Goal: Information Seeking & Learning: Learn about a topic

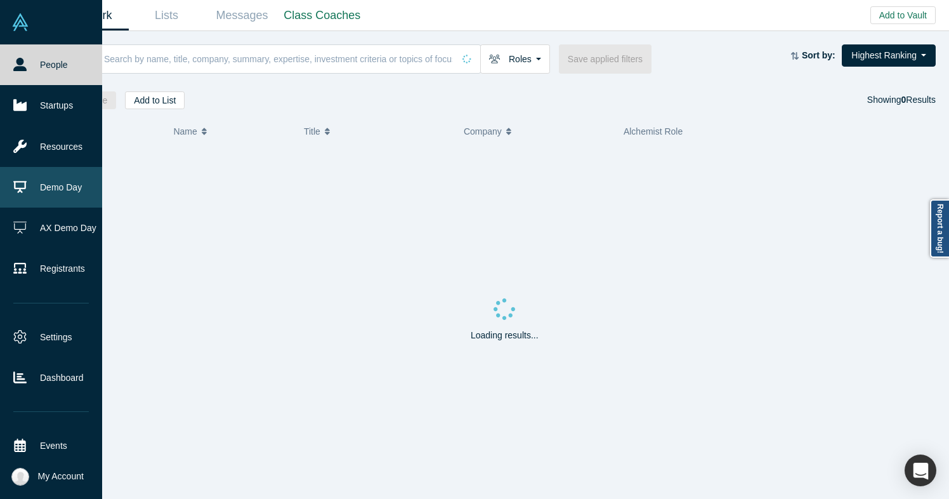
click at [36, 188] on link "Demo Day" at bounding box center [51, 187] width 102 height 41
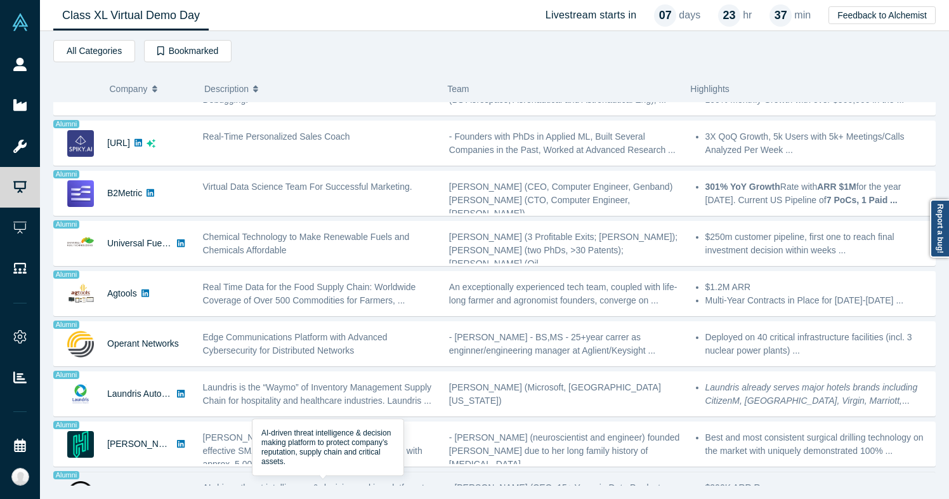
scroll to position [932, 0]
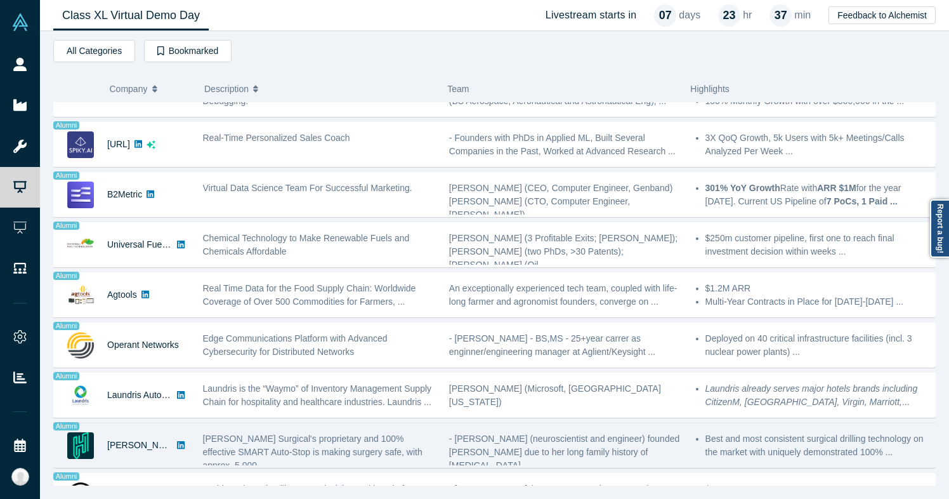
click at [309, 438] on span "[PERSON_NAME] Surgical's proprietary and 100% effective SMART Auto-Stop is maki…" at bounding box center [312, 451] width 219 height 37
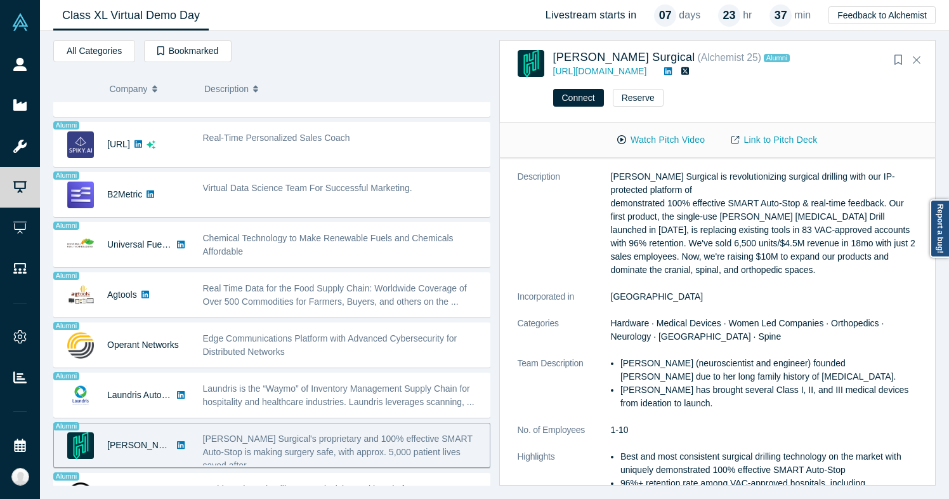
scroll to position [0, 0]
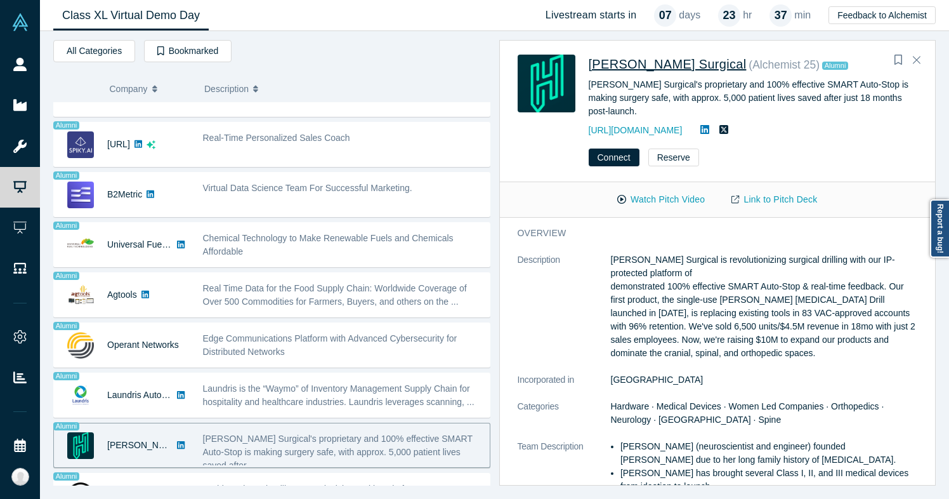
click at [641, 65] on span "[PERSON_NAME] Surgical" at bounding box center [668, 64] width 158 height 14
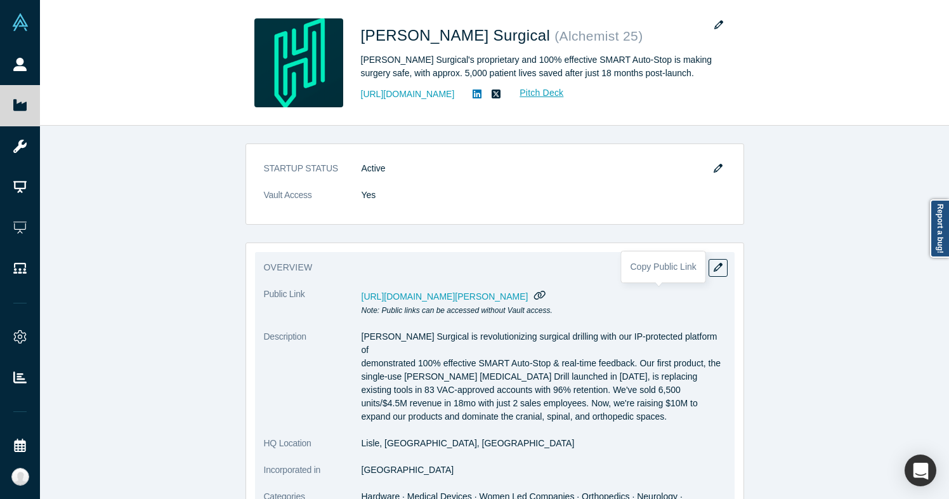
click at [546, 296] on icon "button" at bounding box center [540, 295] width 12 height 10
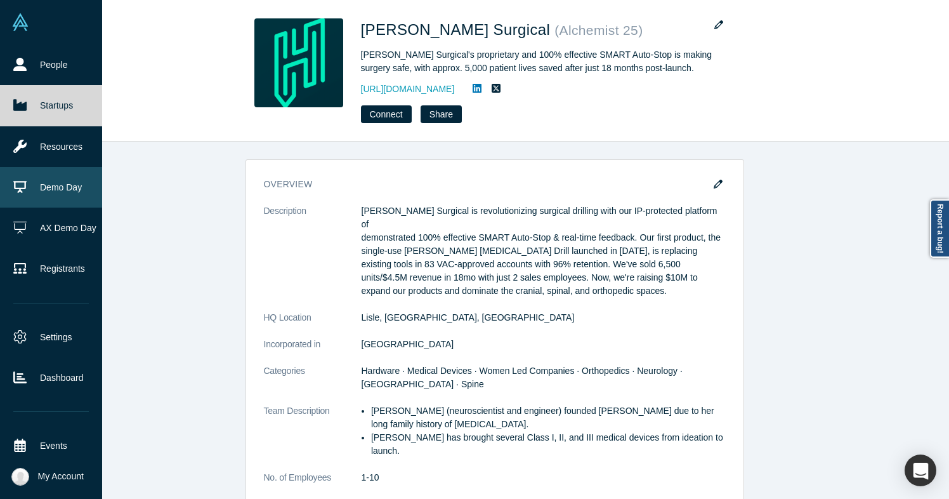
click at [69, 186] on link "Demo Day" at bounding box center [51, 187] width 102 height 41
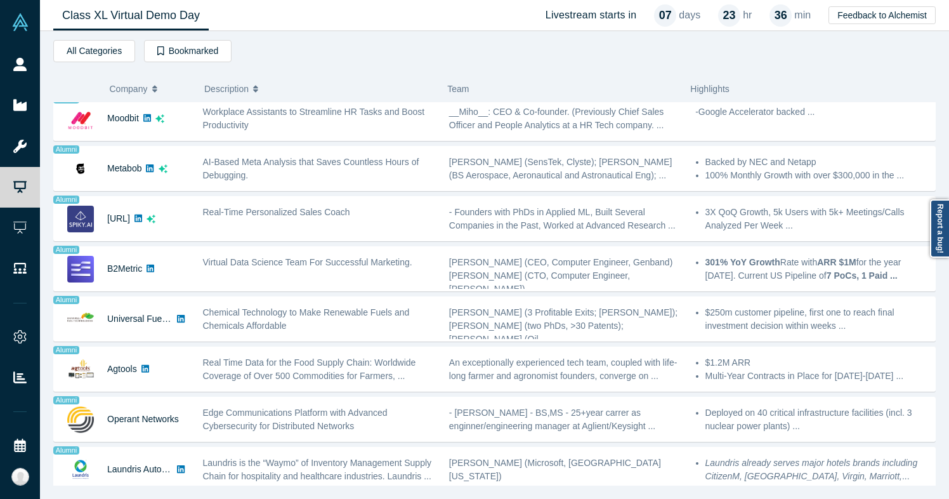
scroll to position [865, 0]
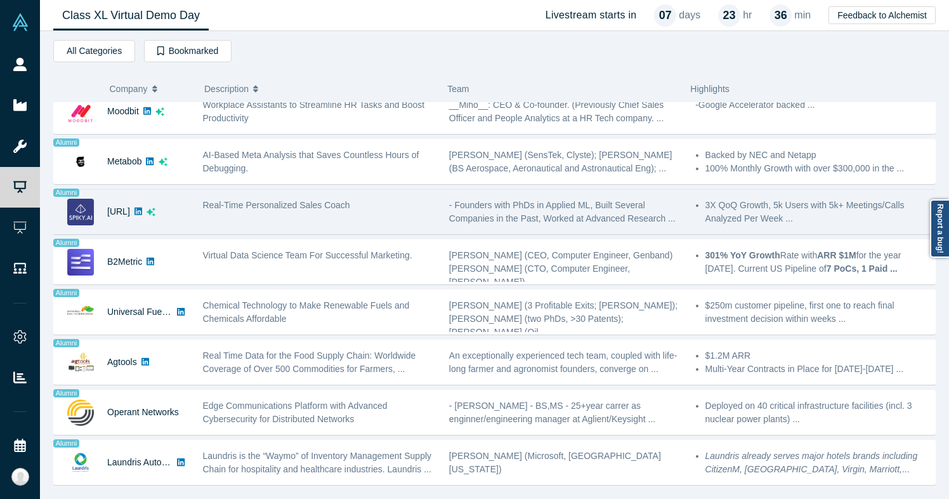
click at [348, 209] on span "Real-Time Personalized Sales Coach" at bounding box center [276, 205] width 147 height 10
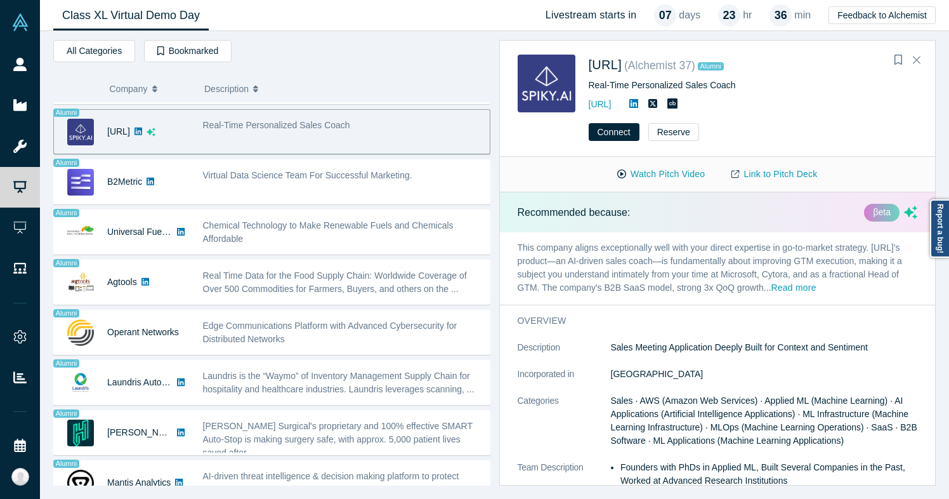
scroll to position [970, 0]
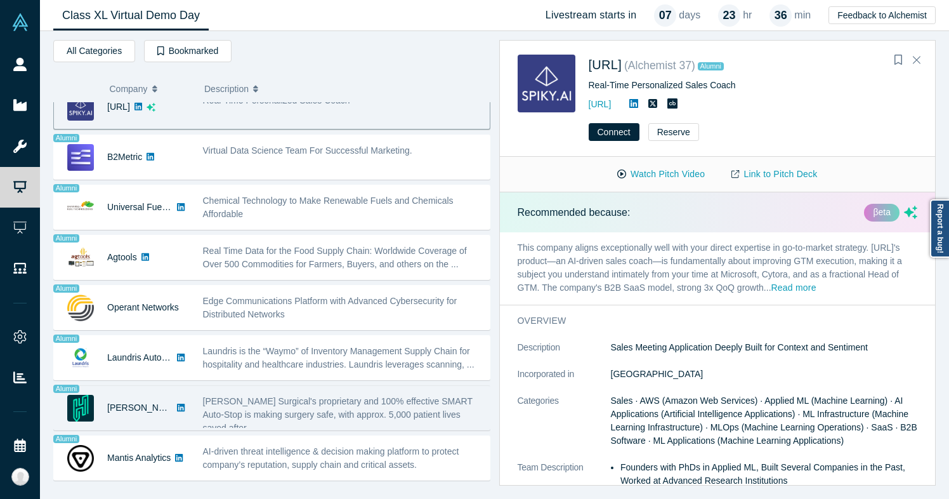
click at [303, 393] on div "[PERSON_NAME] Surgical's proprietary and 100% effective SMART Auto-Stop is maki…" at bounding box center [343, 408] width 294 height 40
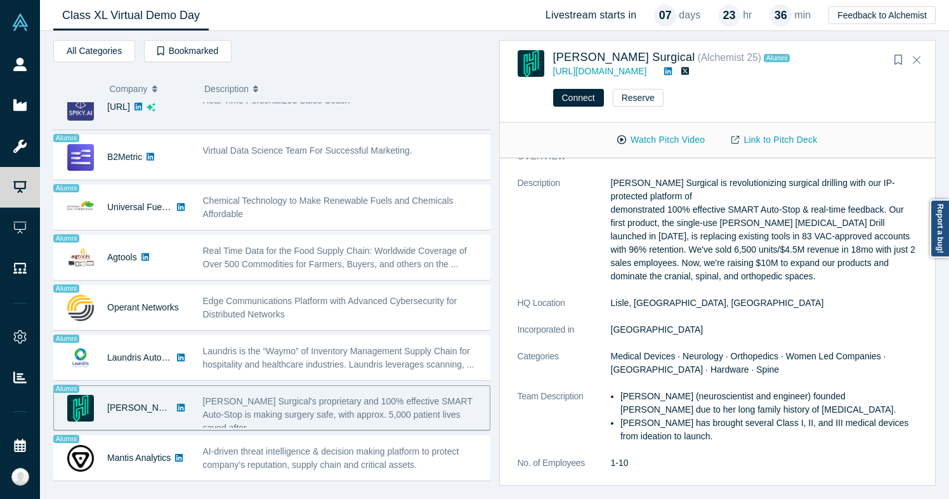
scroll to position [0, 0]
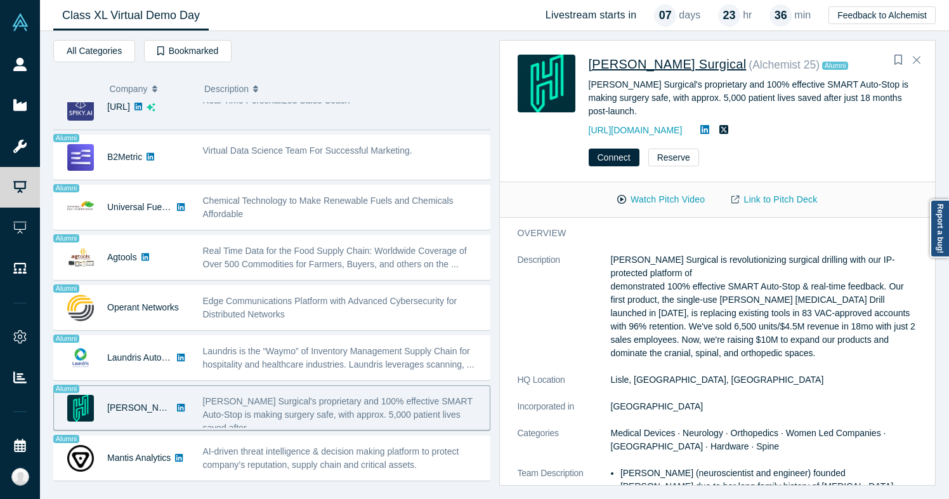
click at [645, 65] on span "[PERSON_NAME] Surgical" at bounding box center [668, 64] width 158 height 14
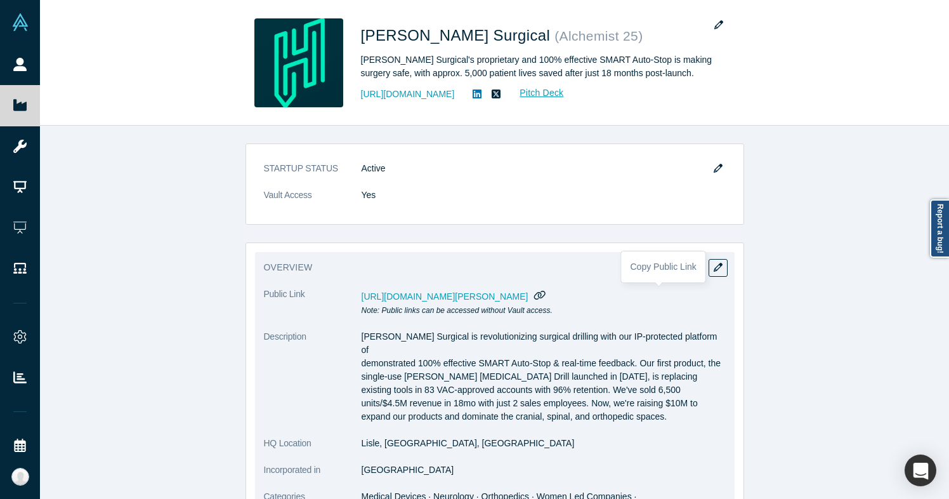
click at [546, 295] on icon "button" at bounding box center [540, 295] width 12 height 10
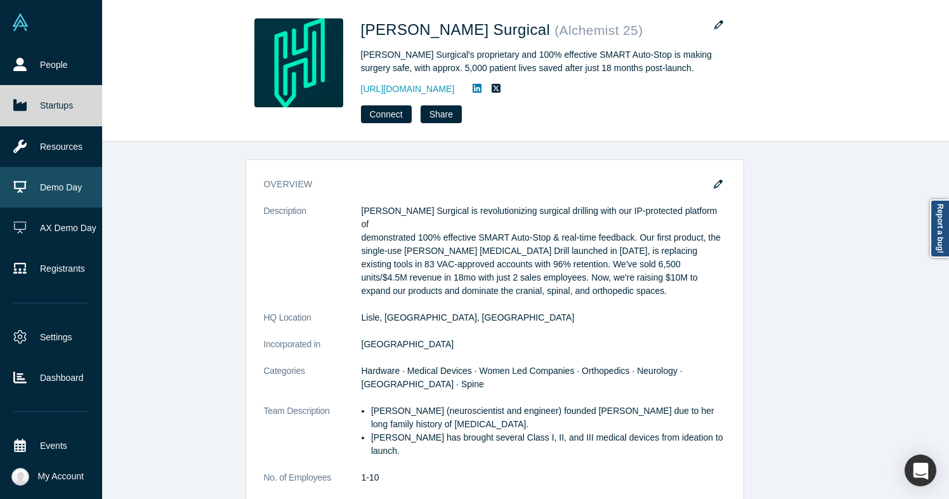
click at [44, 179] on link "Demo Day" at bounding box center [51, 187] width 102 height 41
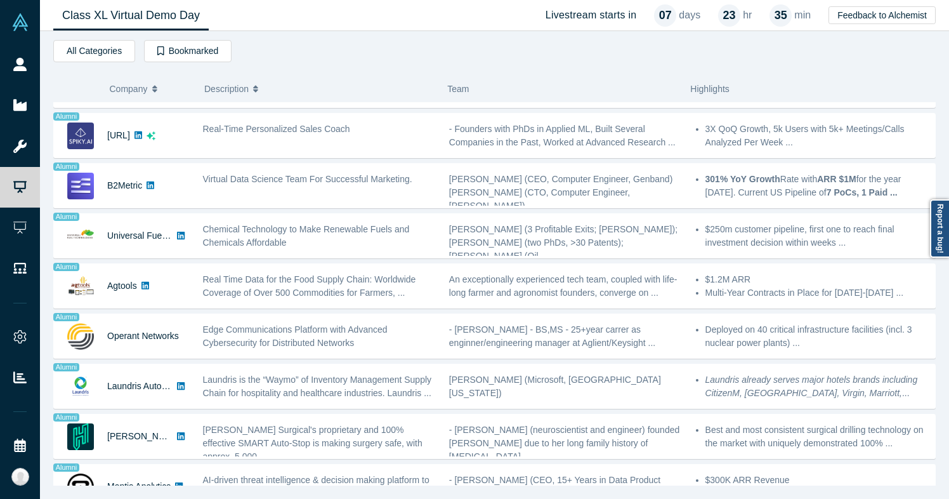
scroll to position [970, 0]
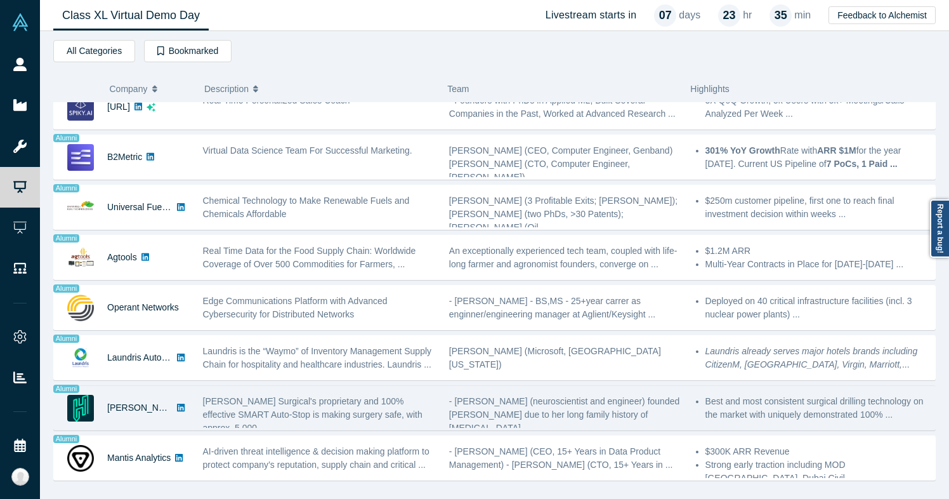
click at [452, 415] on span "- Casey Qadir (neuroscientist and engineer) founded Hubly due to her long famil…" at bounding box center [564, 414] width 230 height 37
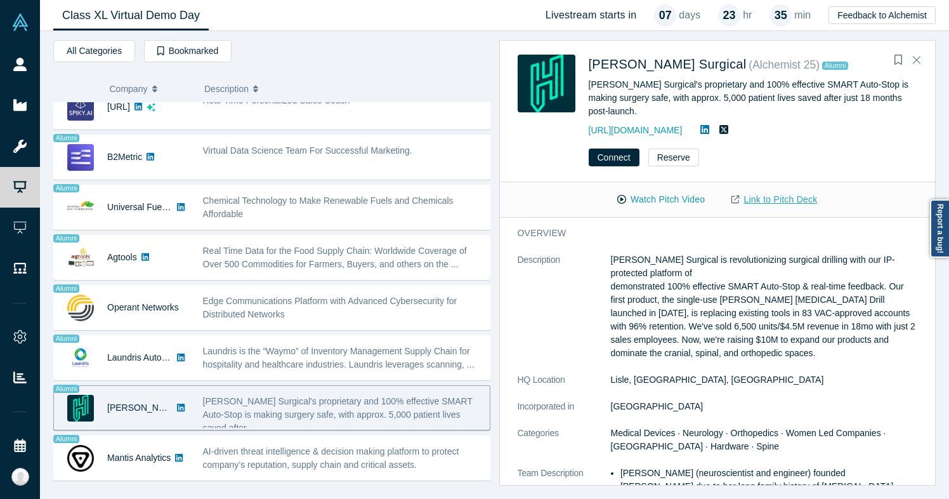
click at [750, 202] on link "Link to Pitch Deck" at bounding box center [774, 199] width 112 height 22
click at [648, 204] on button "Watch Pitch Video" at bounding box center [661, 199] width 114 height 22
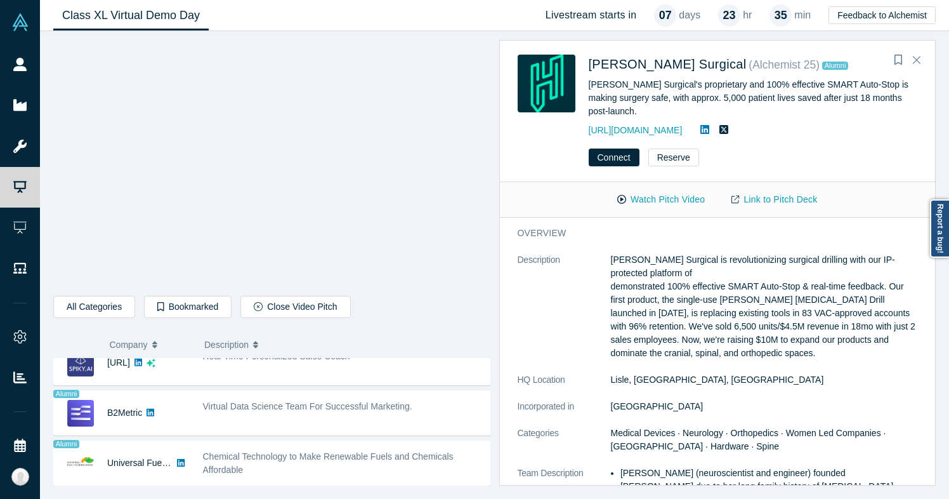
click at [677, 343] on p "Hubly Surgical is revolutionizing surgical drilling with our IP-protected platf…" at bounding box center [764, 306] width 307 height 107
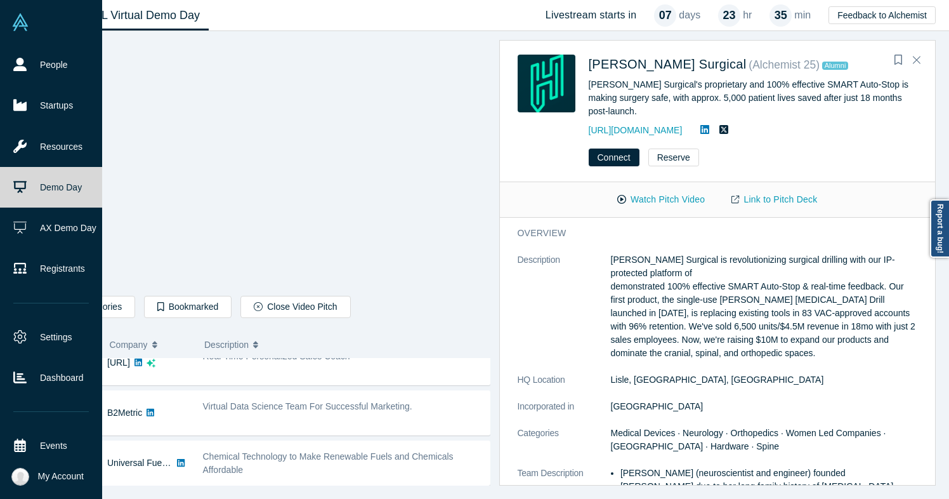
click at [20, 190] on icon at bounding box center [19, 186] width 13 height 13
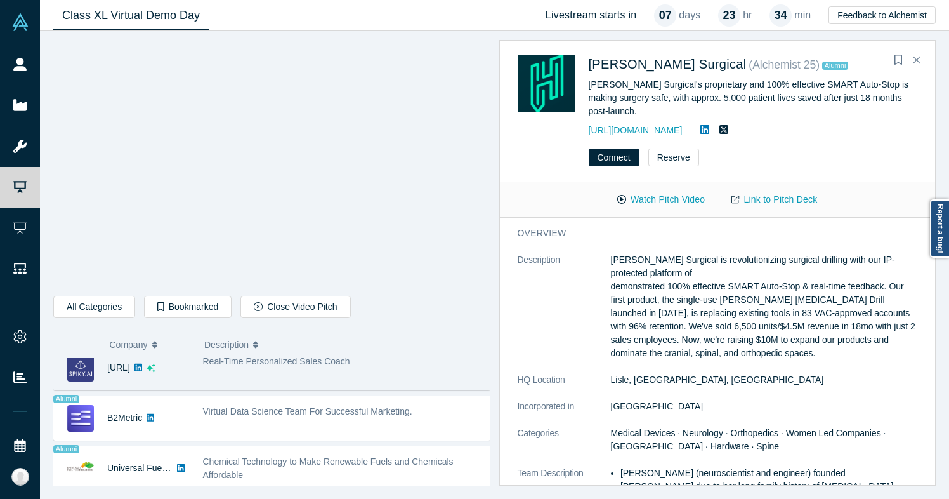
click at [228, 377] on div "Real-Time Personalized Sales Coach" at bounding box center [343, 368] width 294 height 40
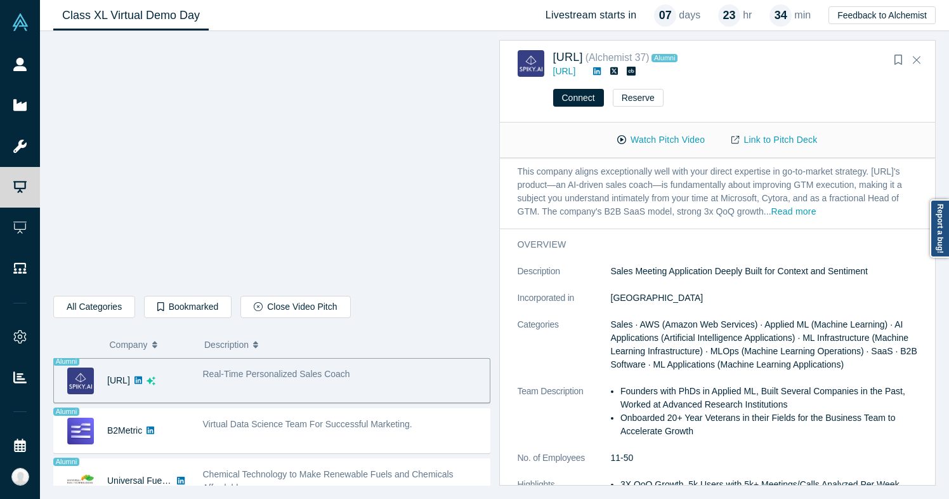
scroll to position [36, 0]
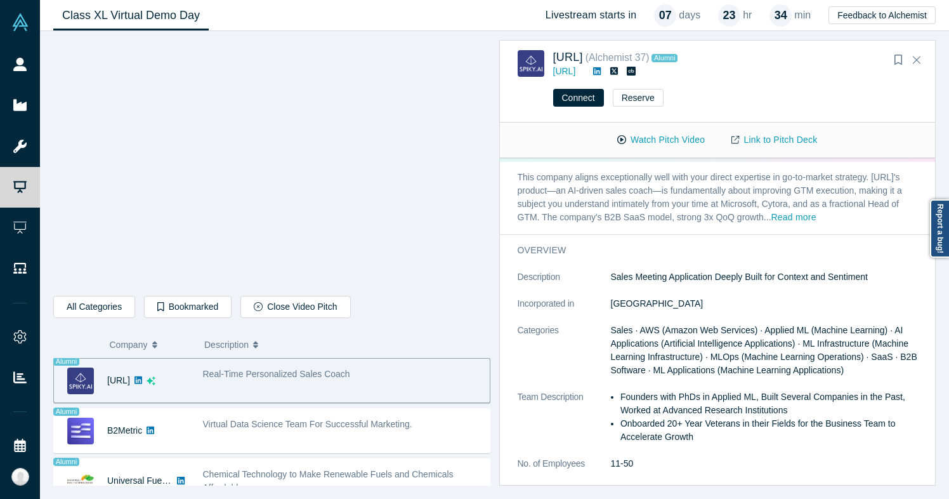
click at [702, 280] on p "Sales Meeting Application Deeply Built for Context and Sentiment" at bounding box center [764, 276] width 307 height 13
copy dl "Sales Meeting Application Deeply Built for Context and Sentiment"
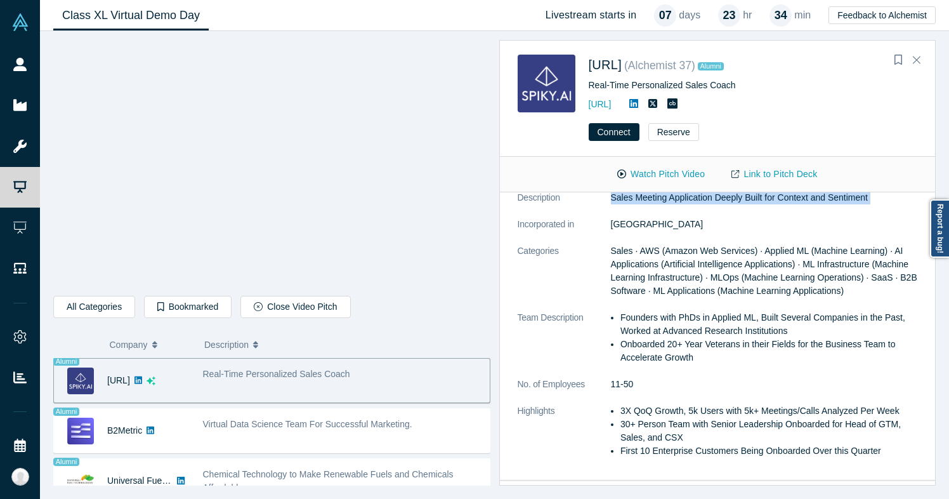
scroll to position [212, 0]
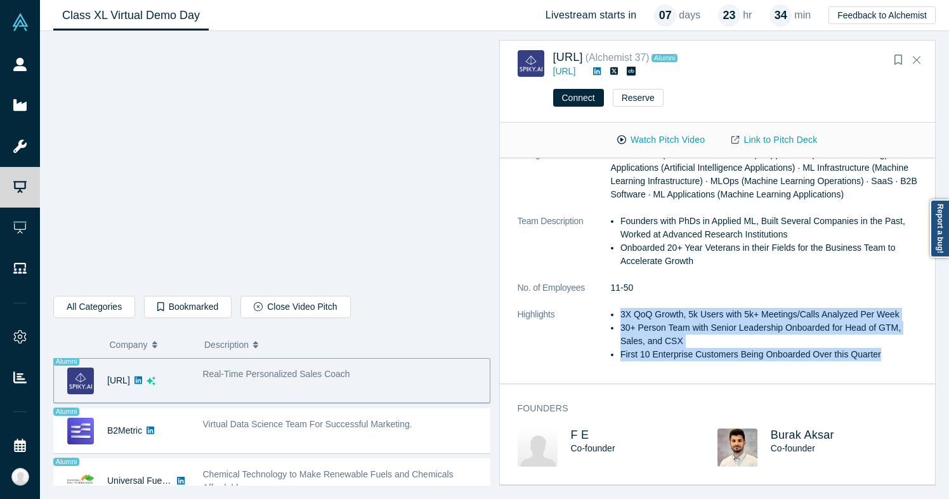
drag, startPoint x: 892, startPoint y: 351, endPoint x: 594, endPoint y: 308, distance: 300.6
click at [594, 308] on dl "Description Sales Meeting Application Deeply Built for Context and Sentiment In…" at bounding box center [718, 235] width 400 height 280
copy dl "3X QoQ Growth, 5k Users with 5k+ Meetings/Calls Analyzed Per Week 30+ Person Te…"
click at [664, 310] on li "3X QoQ Growth, 5k Users with 5k+ Meetings/Calls Analyzed Per Week" at bounding box center [768, 314] width 297 height 13
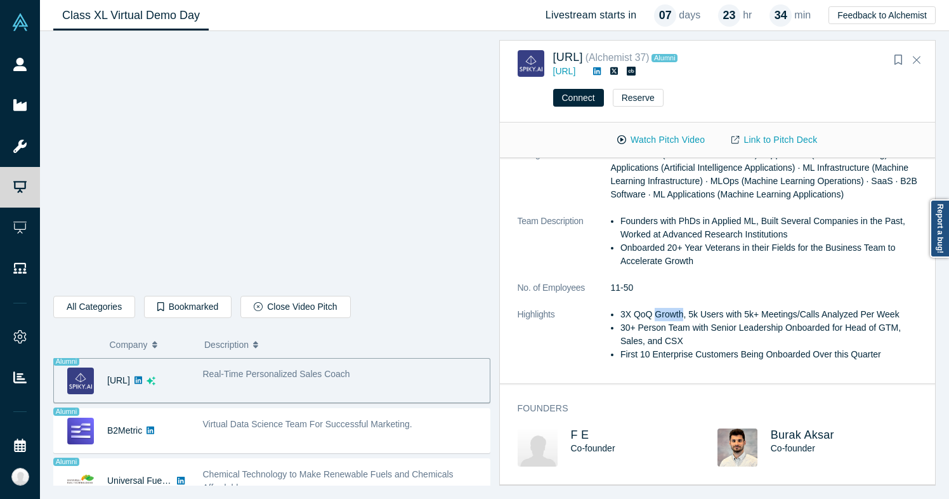
click at [664, 310] on li "3X QoQ Growth, 5k Users with 5k+ Meetings/Calls Analyzed Per Week" at bounding box center [768, 314] width 297 height 13
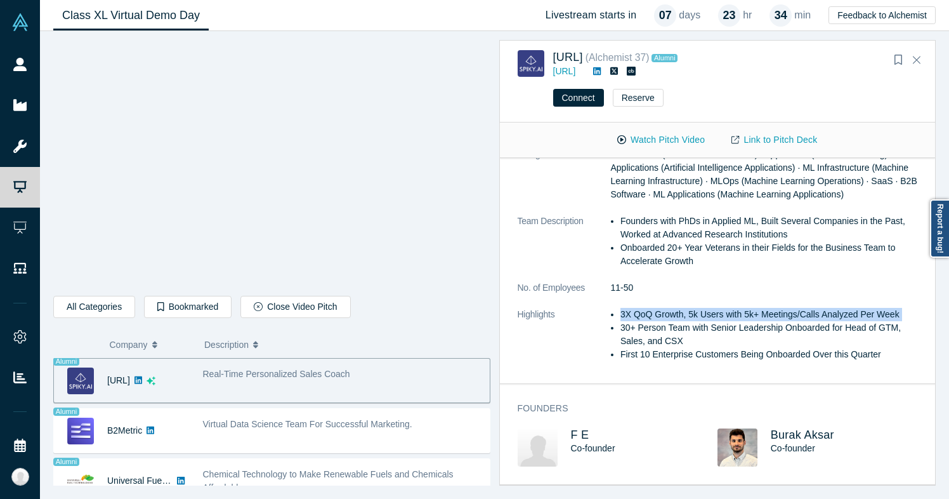
click at [664, 310] on li "3X QoQ Growth, 5k Users with 5k+ Meetings/Calls Analyzed Per Week" at bounding box center [768, 314] width 297 height 13
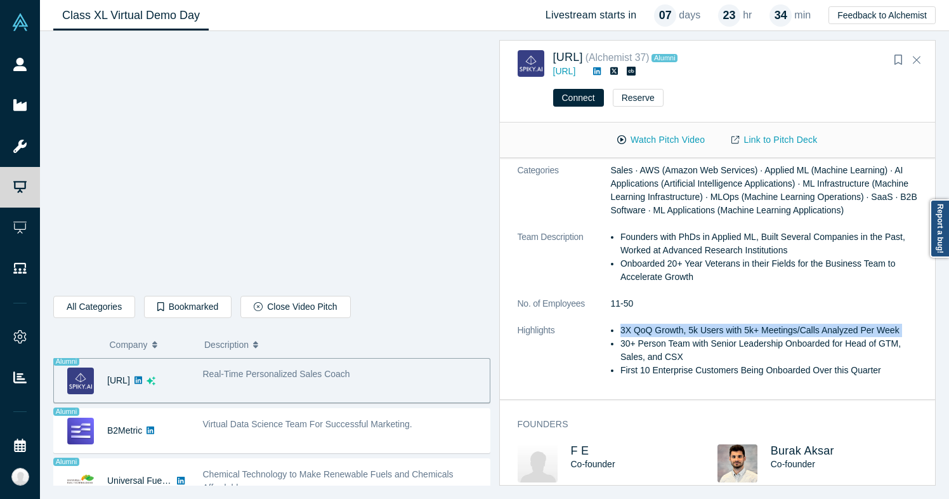
scroll to position [190, 0]
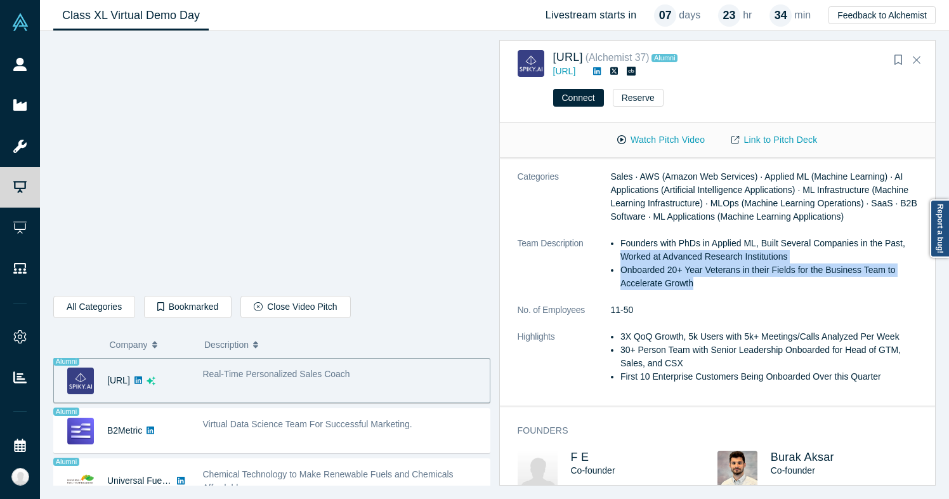
drag, startPoint x: 725, startPoint y: 280, endPoint x: 615, endPoint y: 249, distance: 114.7
click at [614, 249] on ul "Founders with PhDs in Applied ML, Built Several Companies in the Past, Worked a…" at bounding box center [764, 263] width 307 height 53
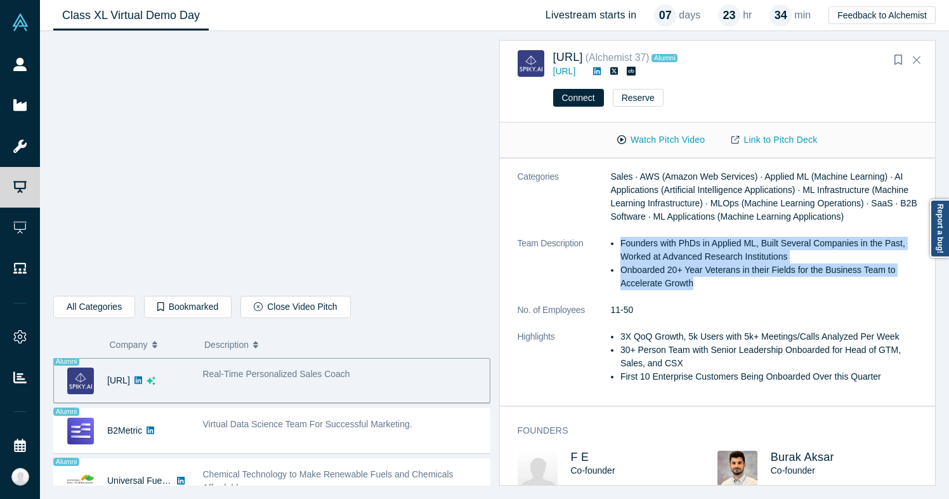
click at [624, 249] on li "Founders with PhDs in Applied ML, Built Several Companies in the Past, Worked a…" at bounding box center [768, 250] width 297 height 27
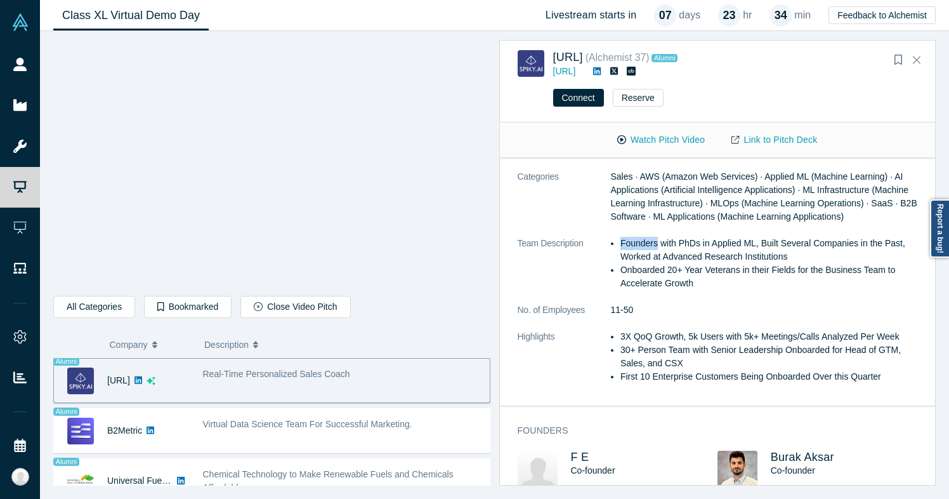
click at [624, 249] on li "Founders with PhDs in Applied ML, Built Several Companies in the Past, Worked a…" at bounding box center [768, 250] width 297 height 27
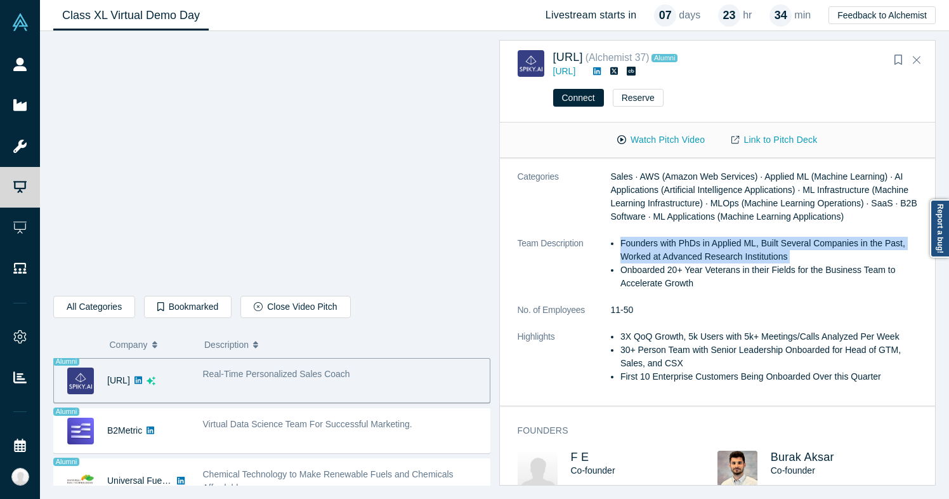
click at [624, 249] on li "Founders with PhDs in Applied ML, Built Several Companies in the Past, Worked a…" at bounding box center [768, 250] width 297 height 27
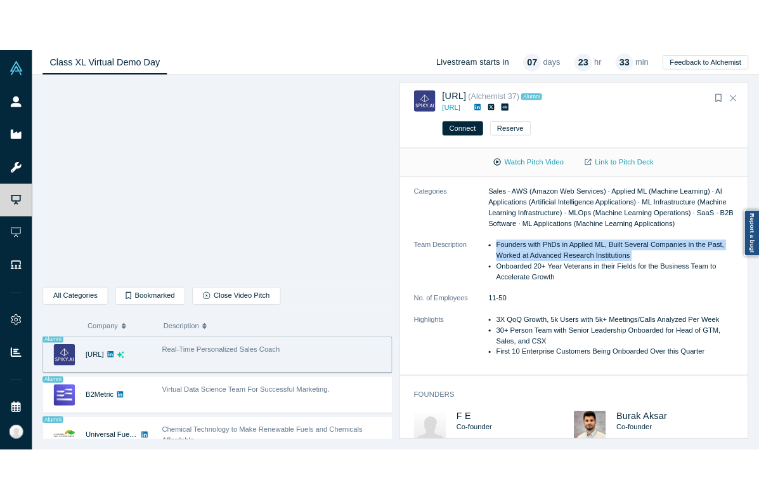
scroll to position [0, 0]
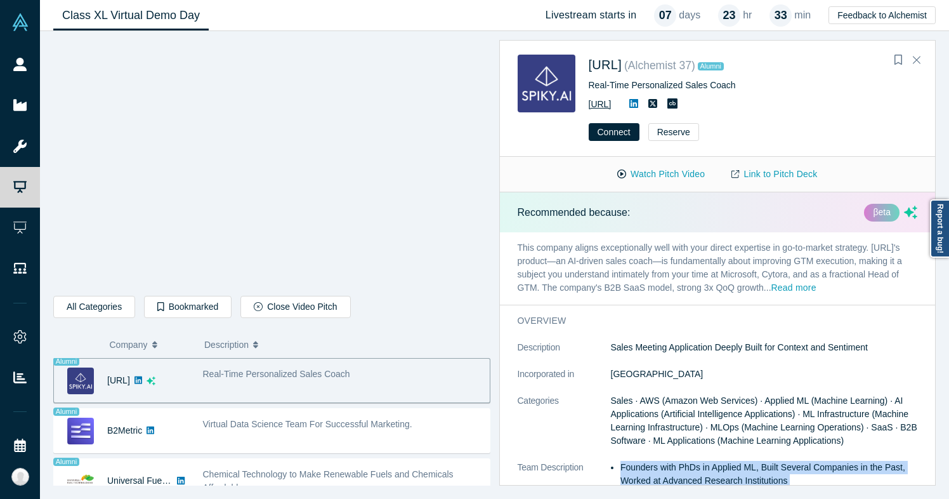
click at [612, 104] on link "https://spiky.ai/" at bounding box center [600, 104] width 23 height 10
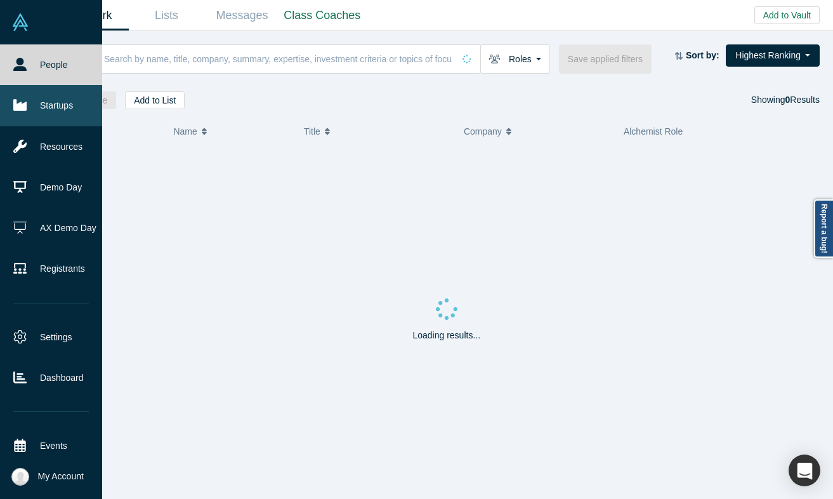
click at [58, 100] on link "Startups" at bounding box center [51, 105] width 102 height 41
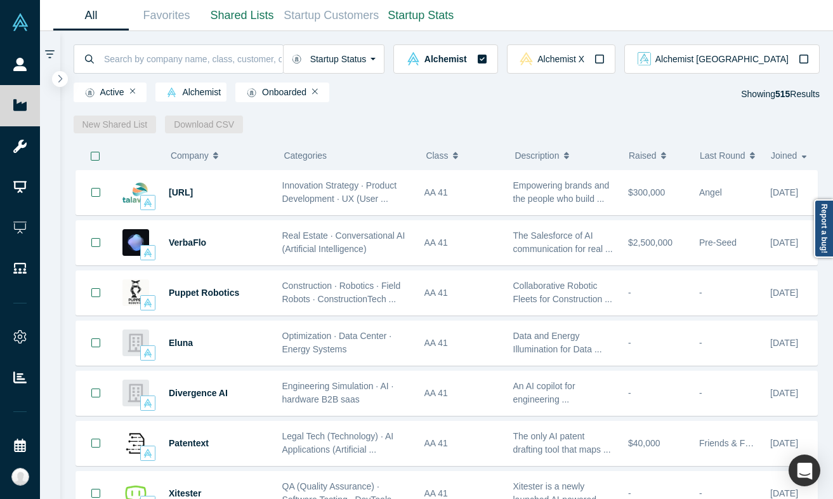
click at [596, 114] on div "Startup Status Is Onboarded Active Shutdown Acquired Alchemist Alchemist X Alch…" at bounding box center [446, 82] width 773 height 102
click at [647, 158] on span "Raised" at bounding box center [643, 155] width 28 height 27
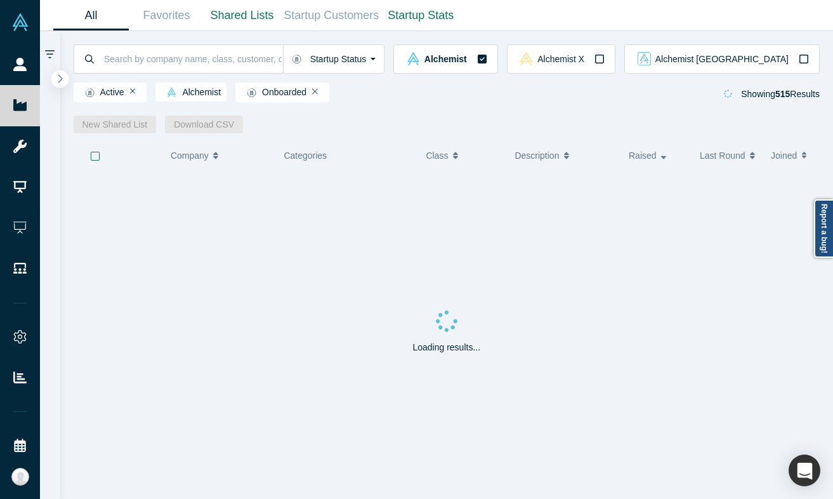
click at [62, 80] on icon "button" at bounding box center [60, 79] width 6 height 10
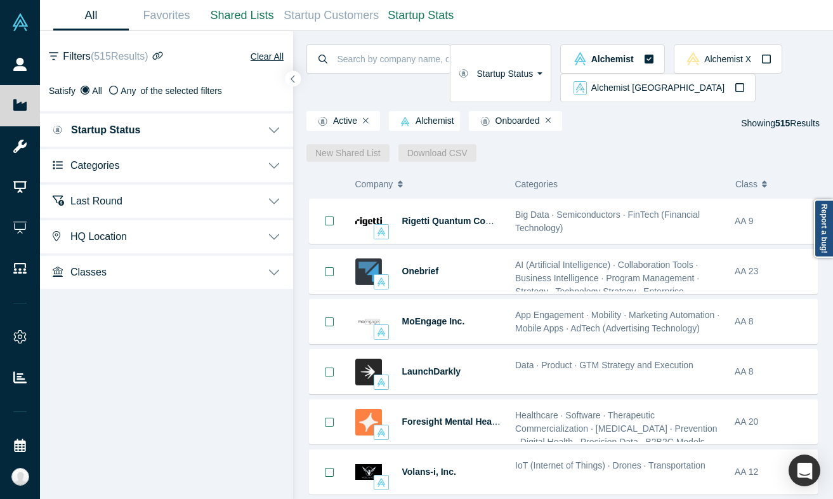
click at [228, 200] on button "Last Round" at bounding box center [166, 200] width 253 height 36
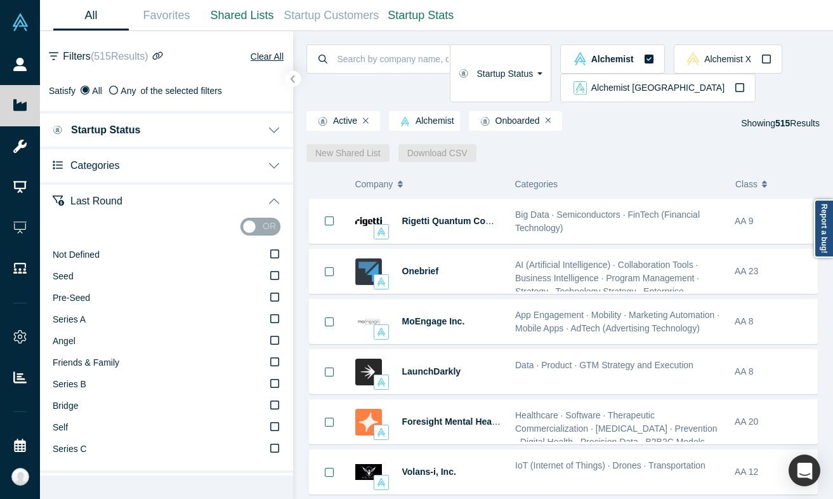
click at [191, 166] on button "Categories" at bounding box center [166, 165] width 253 height 36
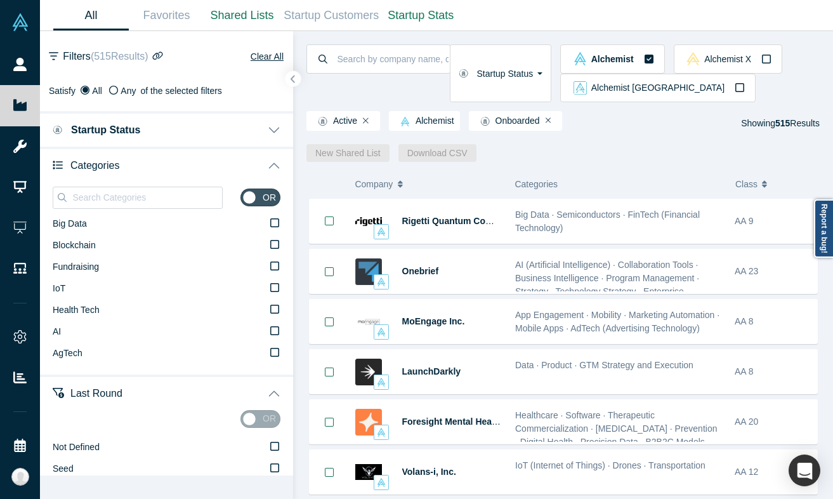
click at [167, 130] on button "Startup Status" at bounding box center [166, 129] width 253 height 36
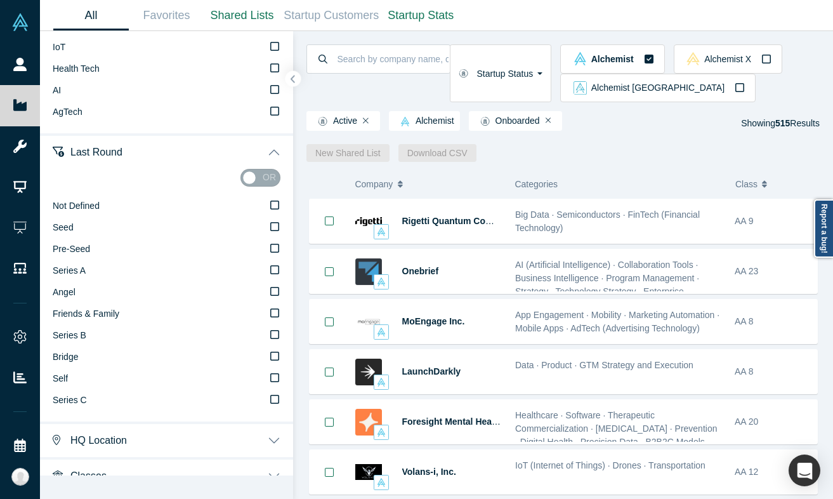
scroll to position [393, 0]
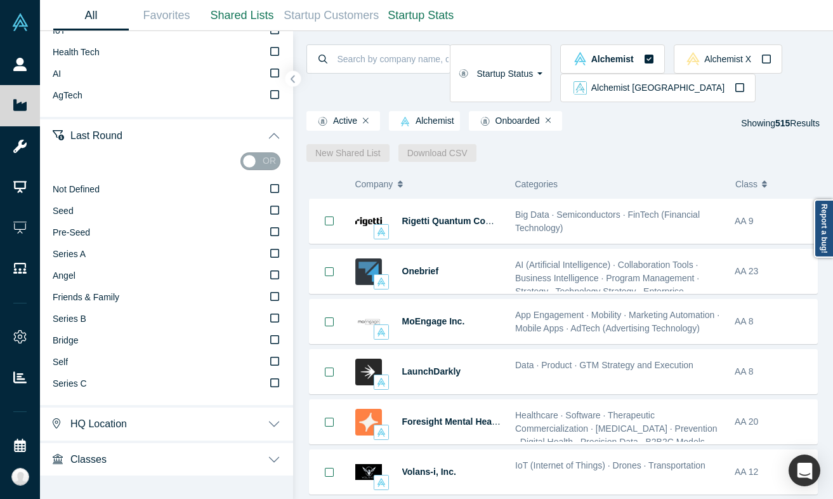
click at [181, 454] on button "Classes" at bounding box center [166, 458] width 253 height 36
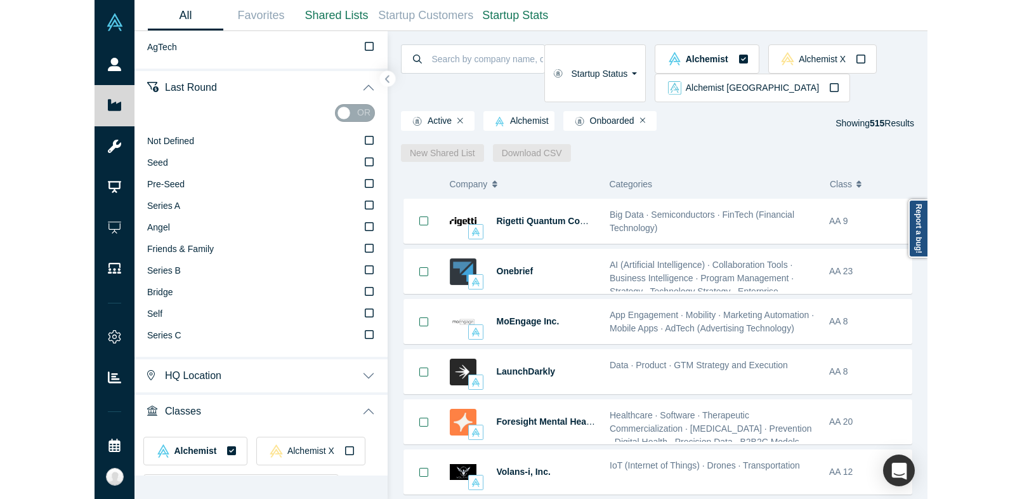
scroll to position [504, 0]
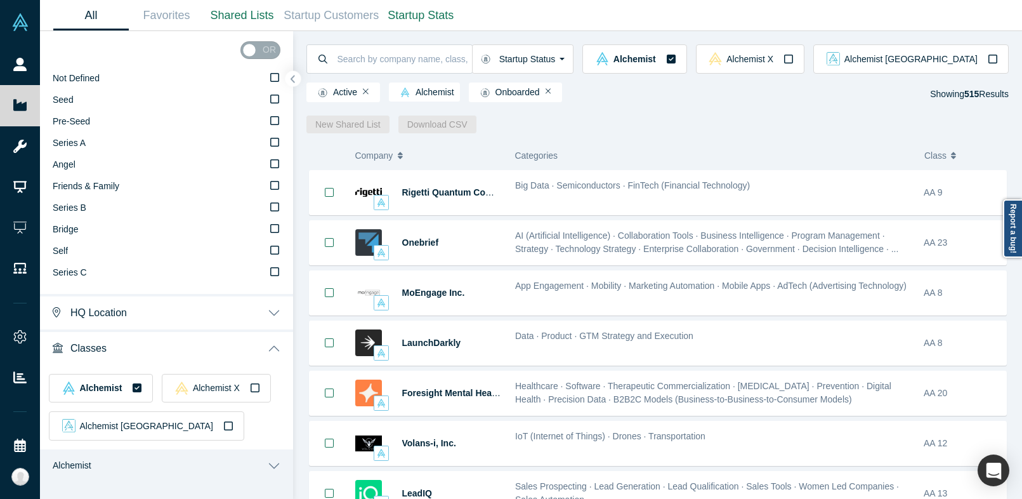
click at [301, 77] on div "Startup Status Is Onboarded Active Shutdown Acquired Alchemist Alchemist X Alch…" at bounding box center [657, 82] width 729 height 102
click at [294, 78] on icon "button" at bounding box center [293, 79] width 6 height 10
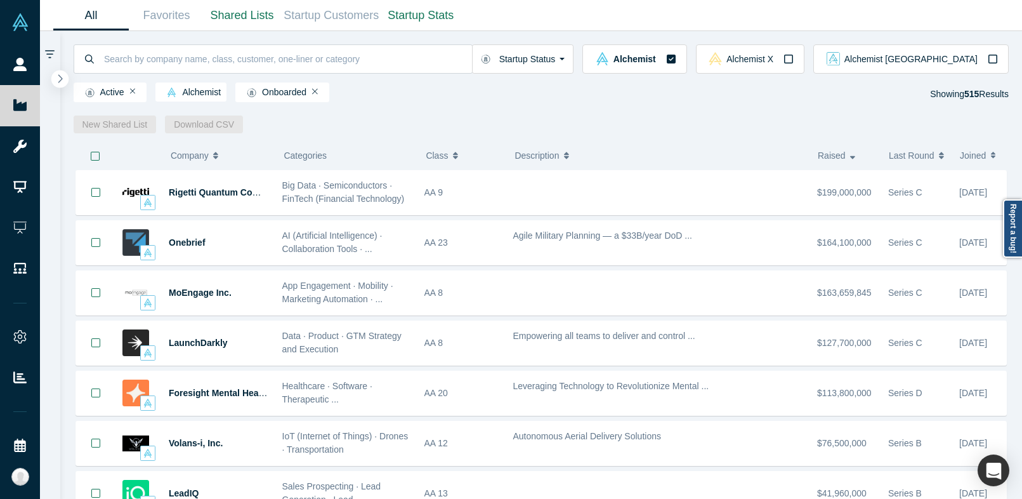
scroll to position [0, 0]
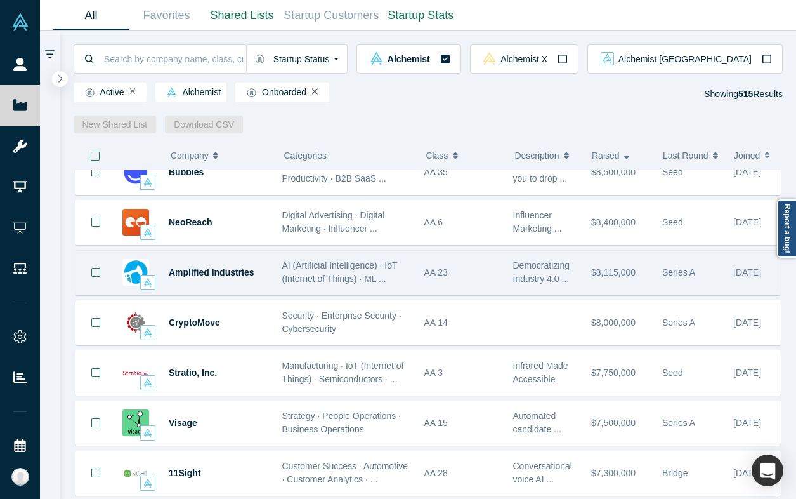
scroll to position [2281, 0]
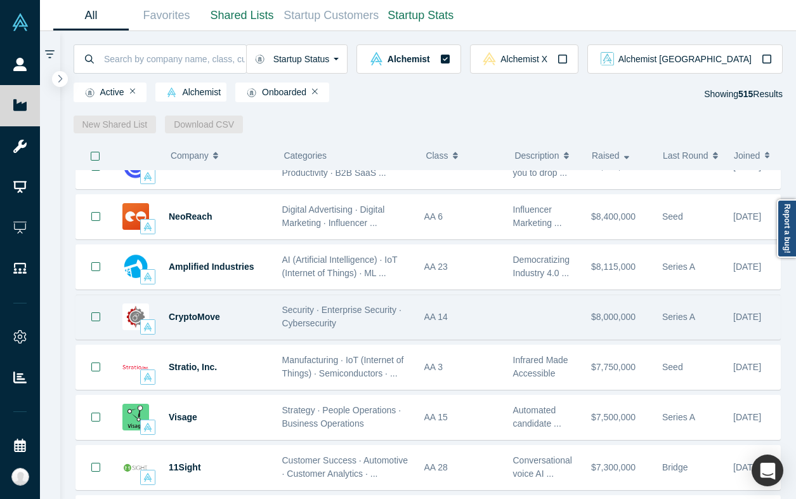
click at [482, 311] on div "AA 14" at bounding box center [461, 317] width 75 height 44
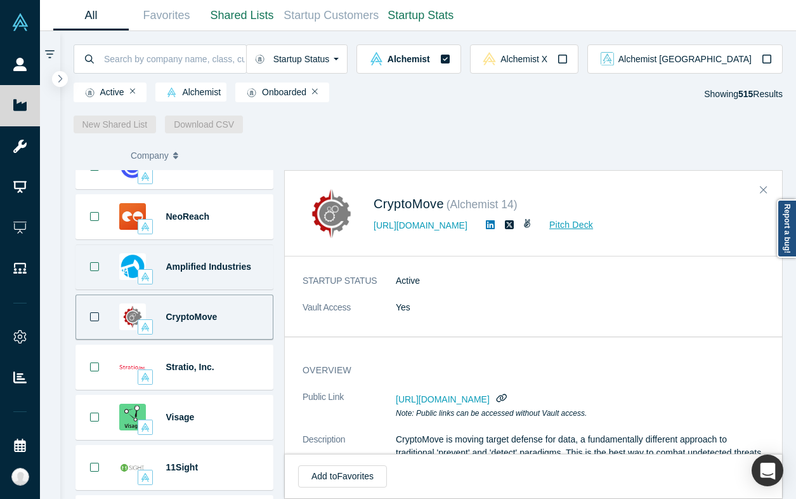
click at [219, 278] on div "Amplified Industries" at bounding box center [216, 267] width 100 height 44
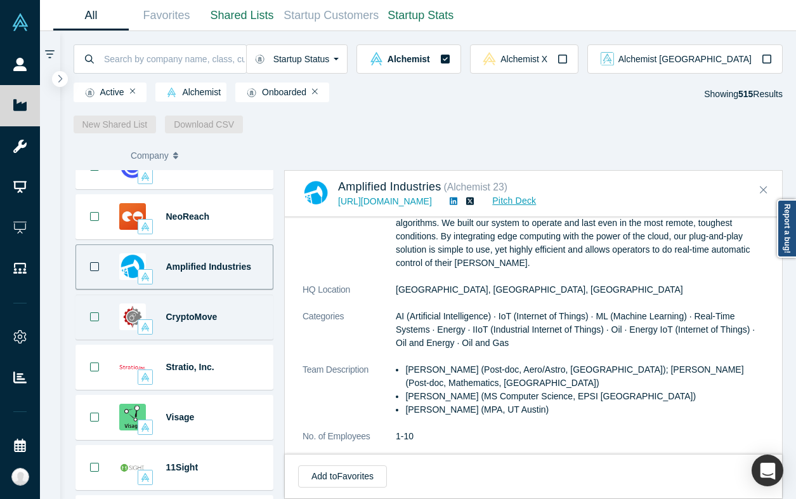
scroll to position [0, 0]
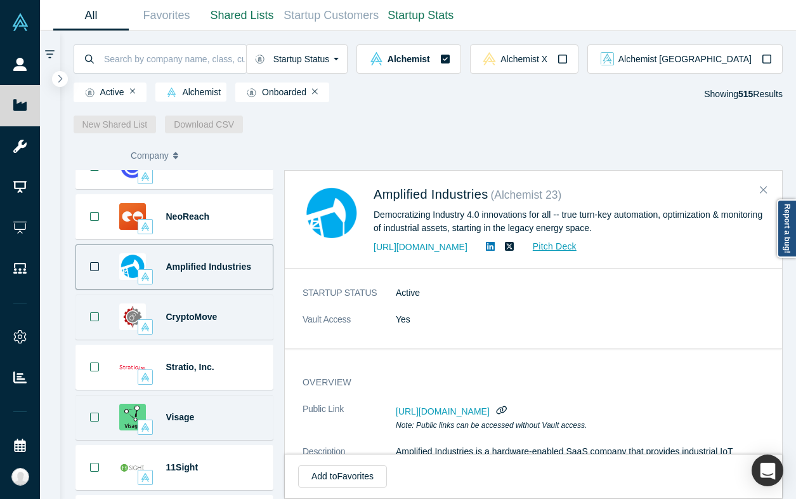
click at [226, 415] on div "Visage" at bounding box center [216, 417] width 100 height 44
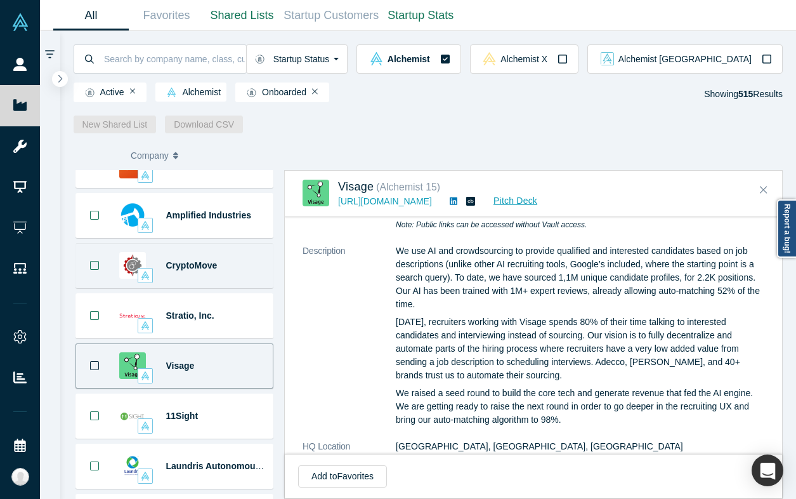
scroll to position [2359, 0]
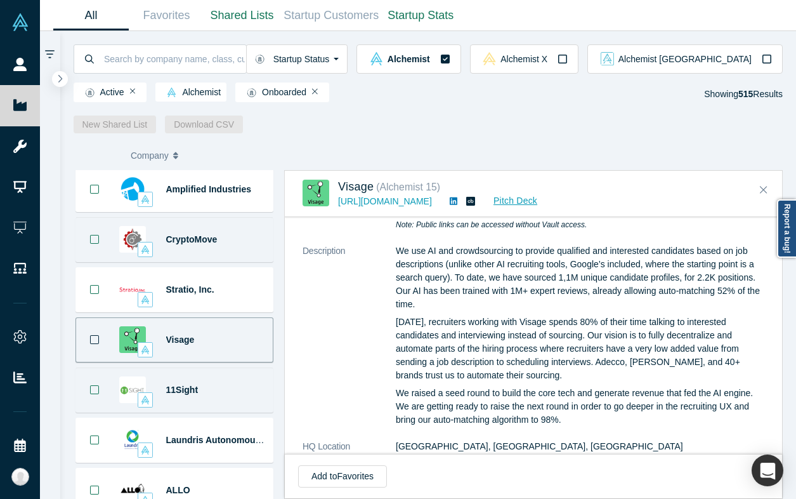
click at [213, 398] on div "11Sight" at bounding box center [216, 390] width 100 height 44
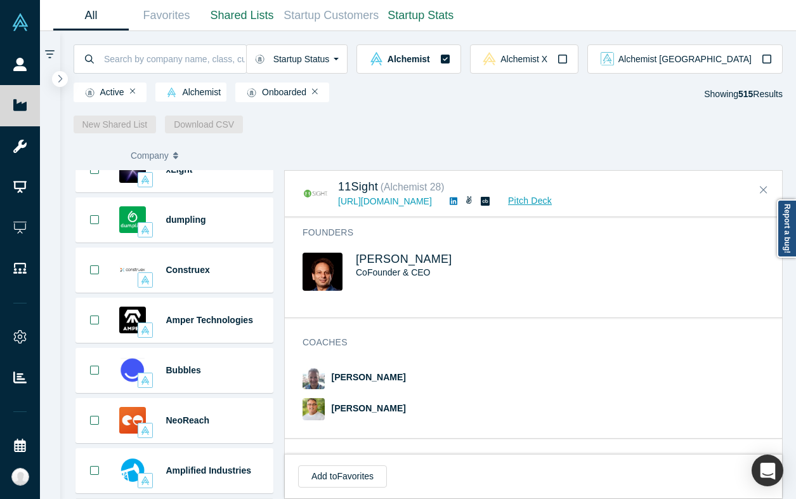
scroll to position [2074, 0]
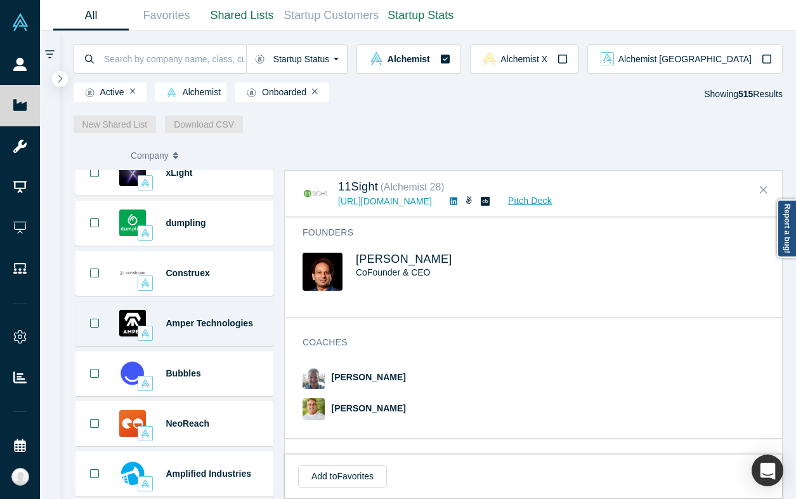
click at [224, 337] on div "Amper Technologies" at bounding box center [216, 323] width 100 height 44
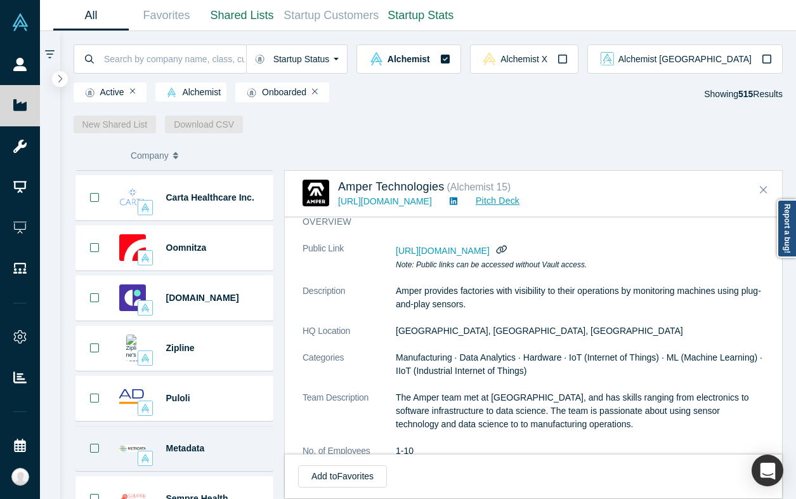
scroll to position [1632, 0]
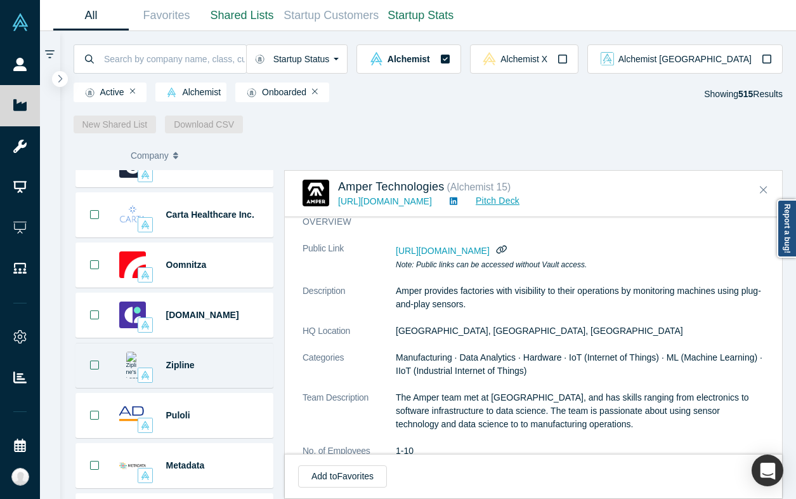
click at [219, 379] on div "Zipline" at bounding box center [216, 365] width 100 height 44
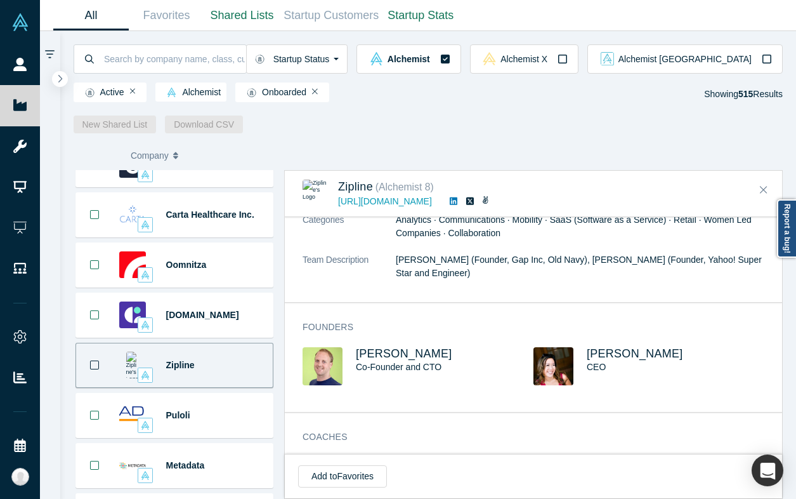
scroll to position [0, 0]
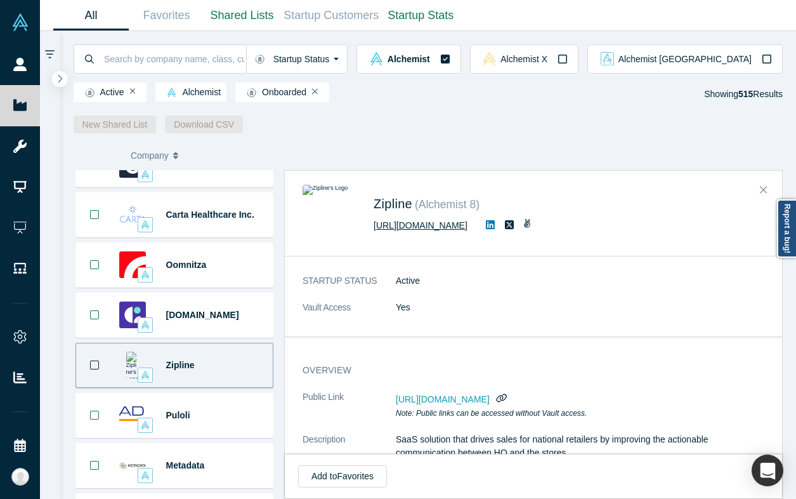
click at [436, 226] on link "http://retailzipline.com" at bounding box center [421, 225] width 94 height 10
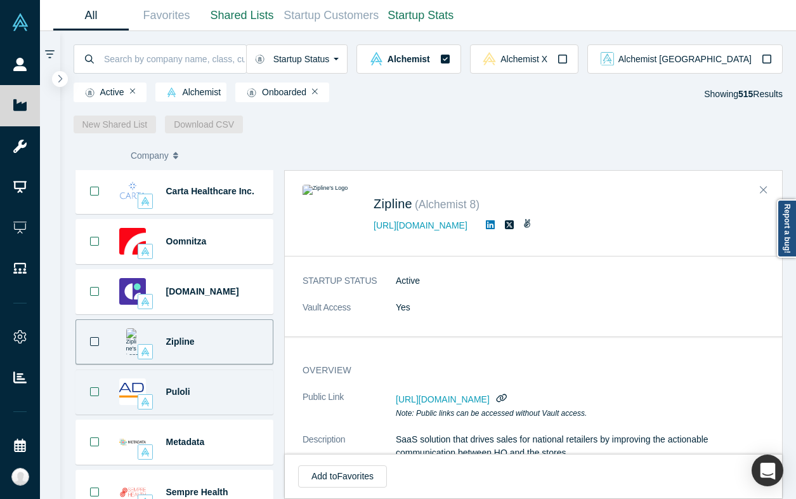
scroll to position [1662, 0]
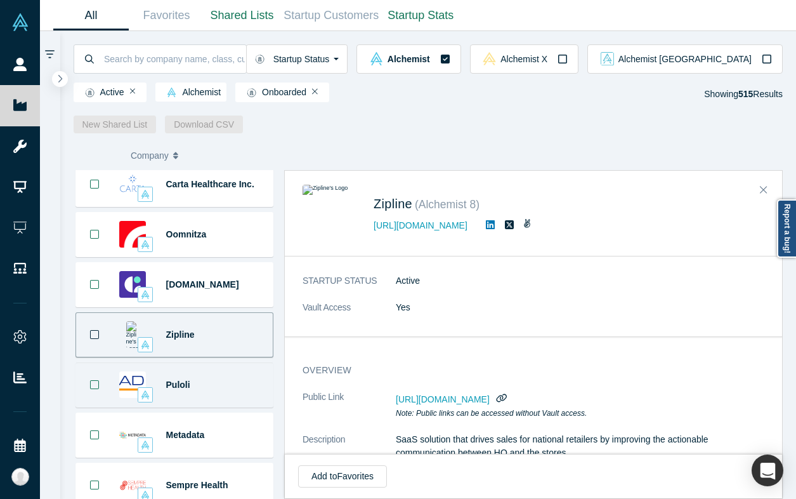
click at [217, 378] on div "Puloli" at bounding box center [216, 385] width 100 height 44
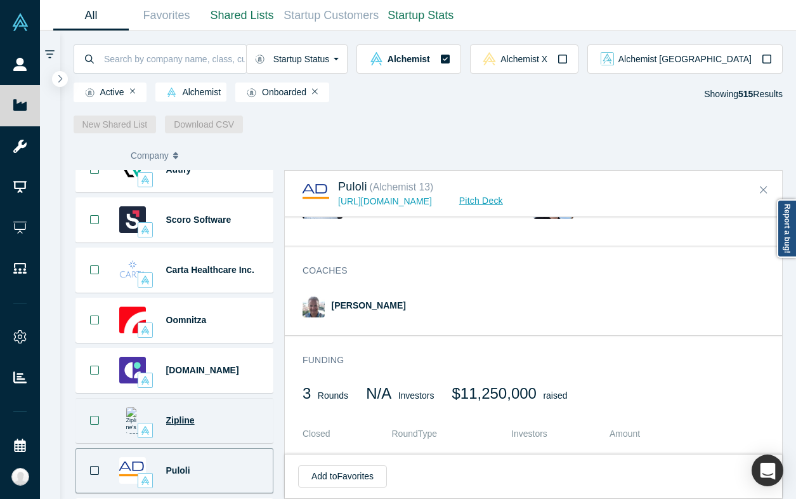
scroll to position [1573, 0]
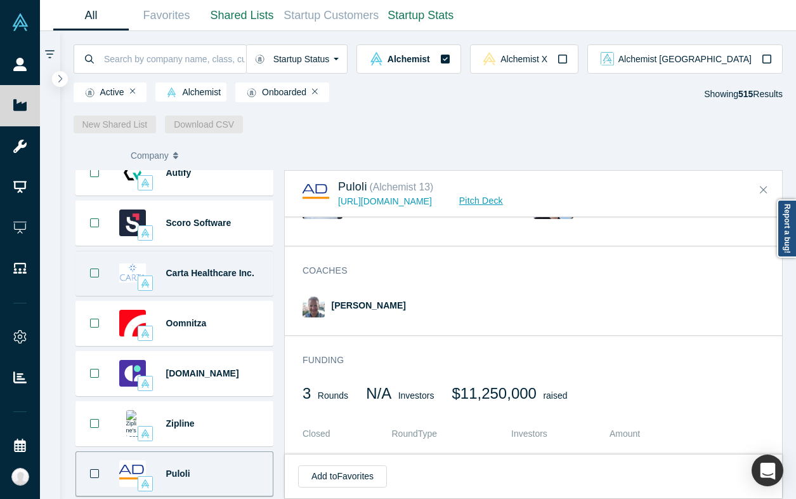
click at [219, 283] on div "Carta Healthcare Inc." at bounding box center [216, 273] width 100 height 44
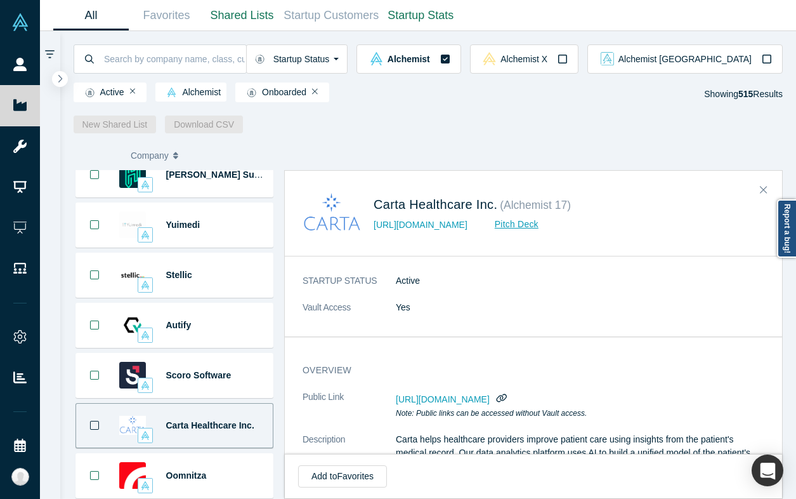
scroll to position [1417, 0]
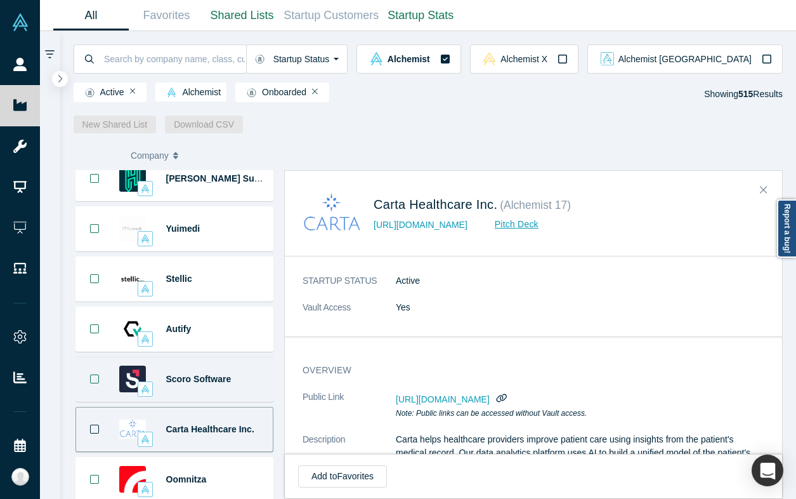
click at [240, 376] on div "Scoro Software" at bounding box center [216, 379] width 100 height 44
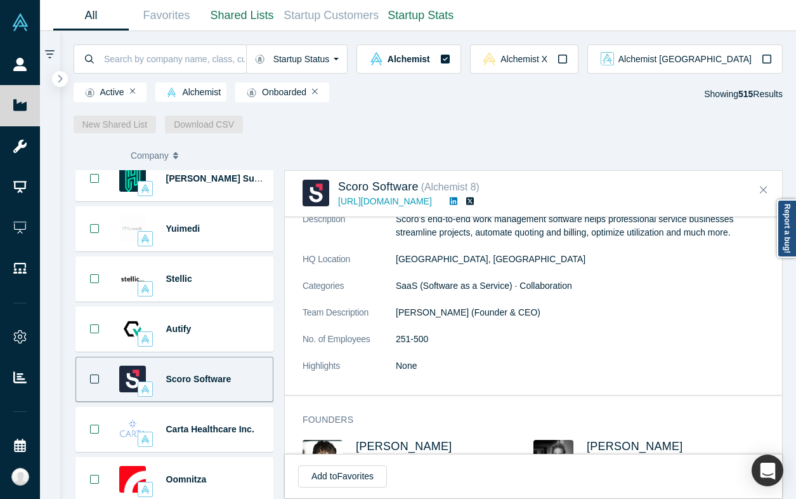
scroll to position [0, 0]
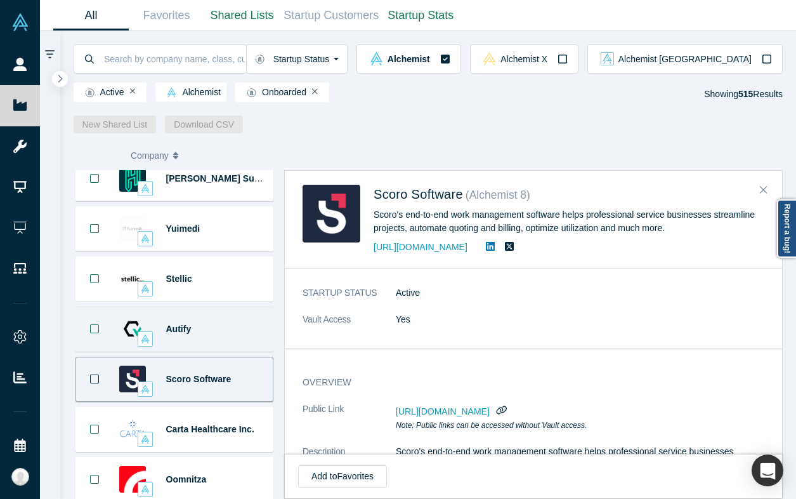
click at [211, 335] on div "Autify" at bounding box center [216, 329] width 100 height 44
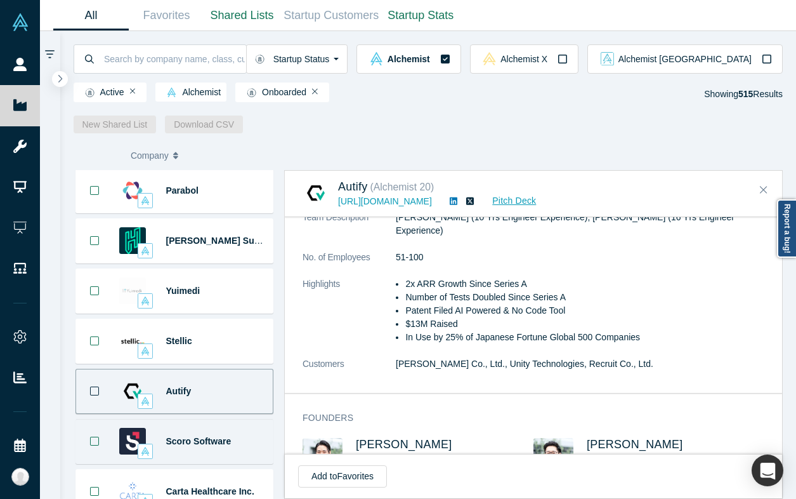
scroll to position [1352, 0]
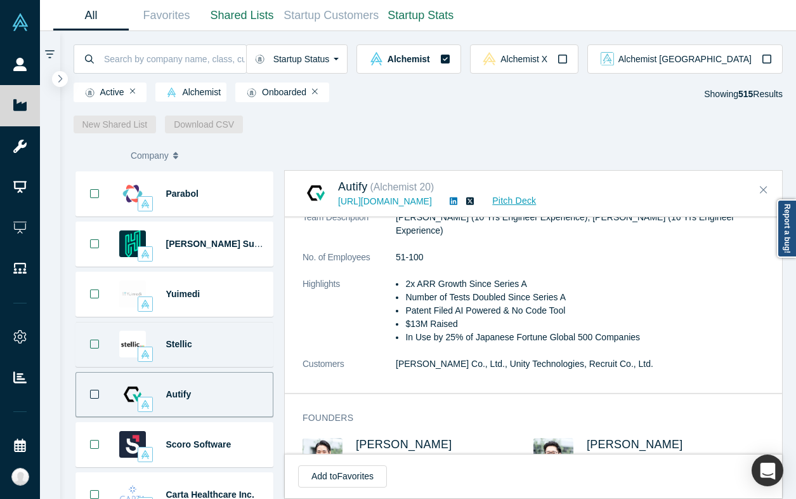
click at [213, 355] on div "Stellic" at bounding box center [216, 344] width 100 height 44
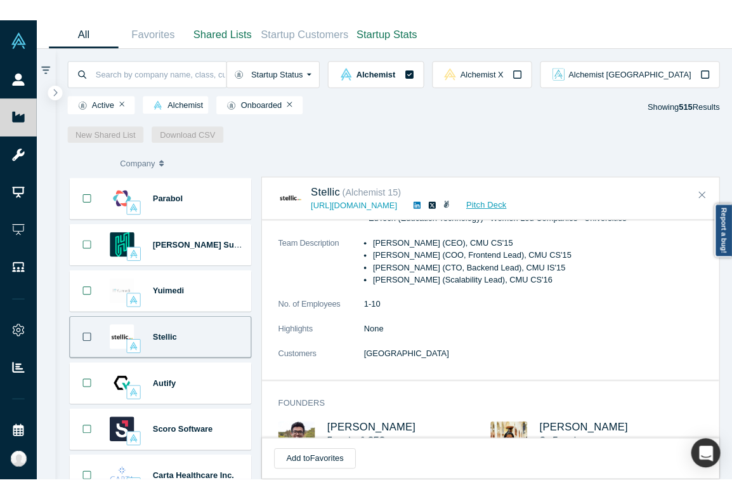
scroll to position [0, 0]
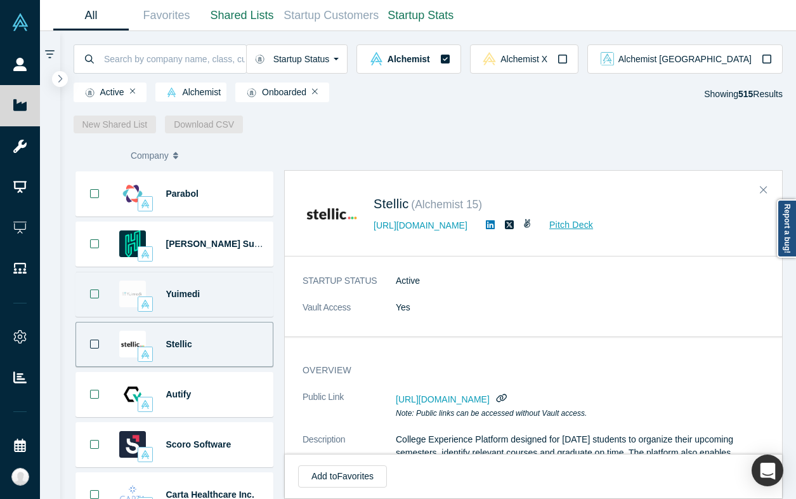
click at [225, 297] on div "Yuimedi" at bounding box center [216, 294] width 100 height 44
